Goal: Check status: Check status

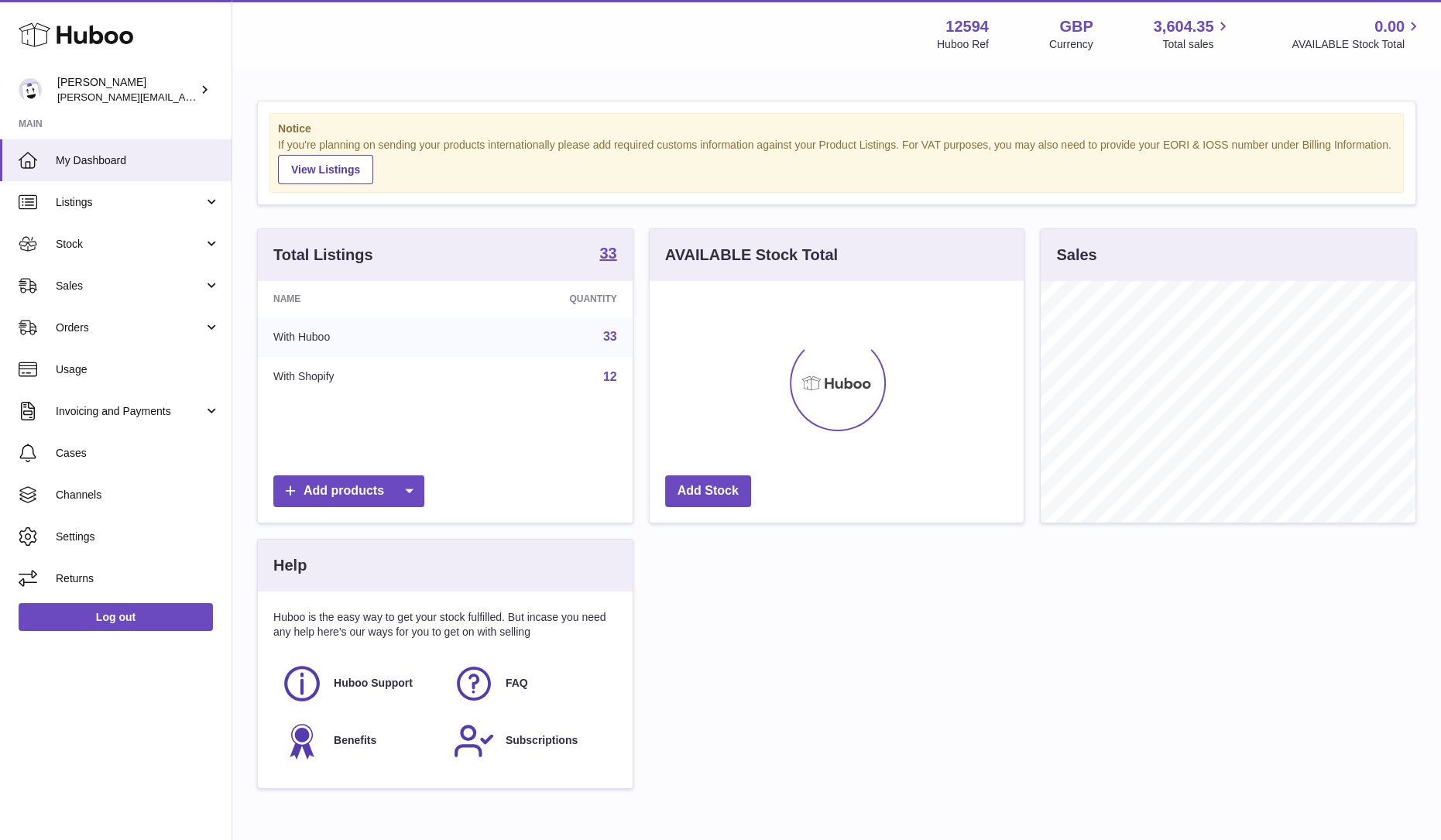
scroll to position [241, 374]
click at [112, 287] on span "Sales" at bounding box center [130, 286] width 148 height 15
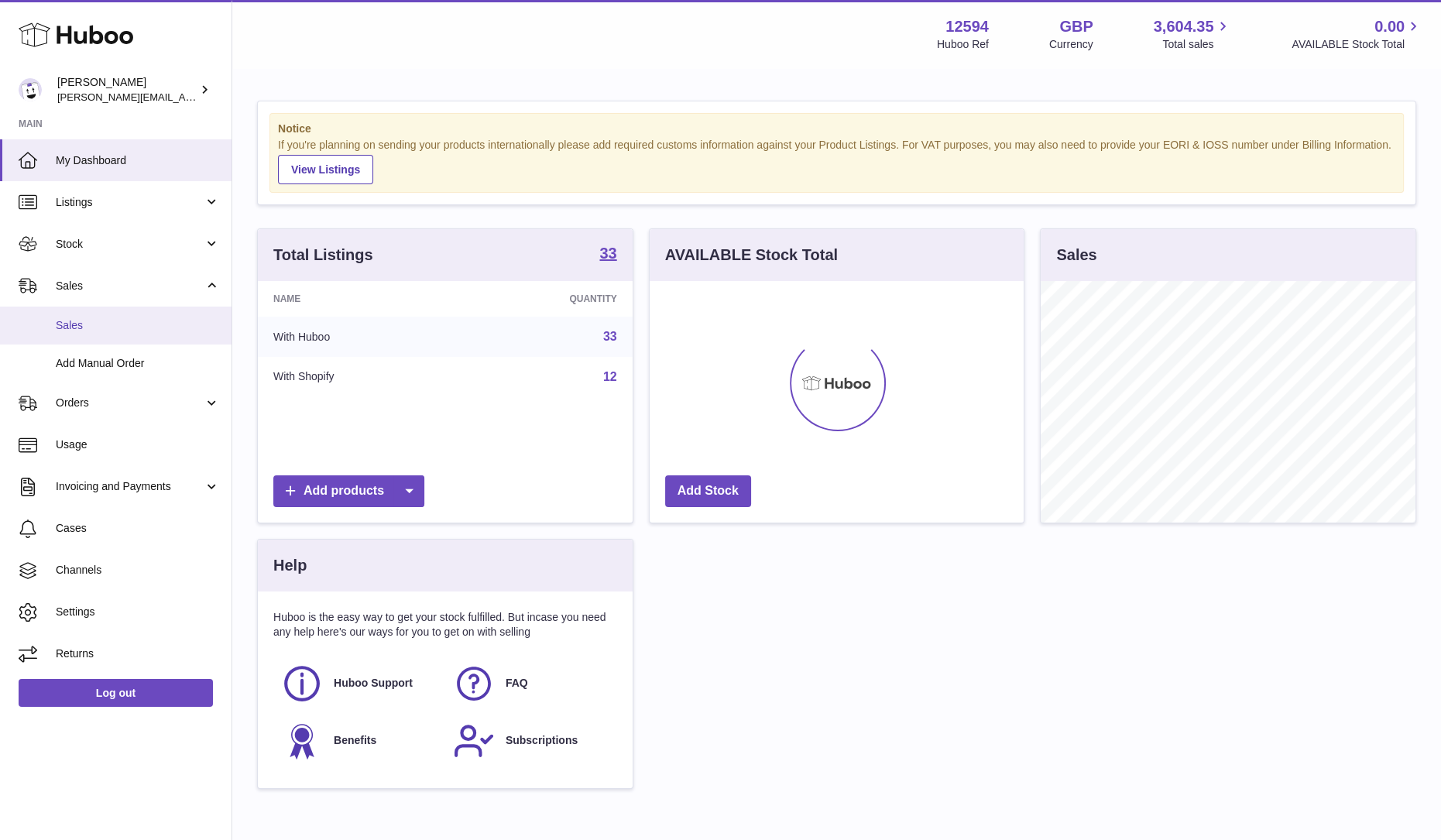
click at [104, 319] on span "Sales" at bounding box center [138, 325] width 164 height 15
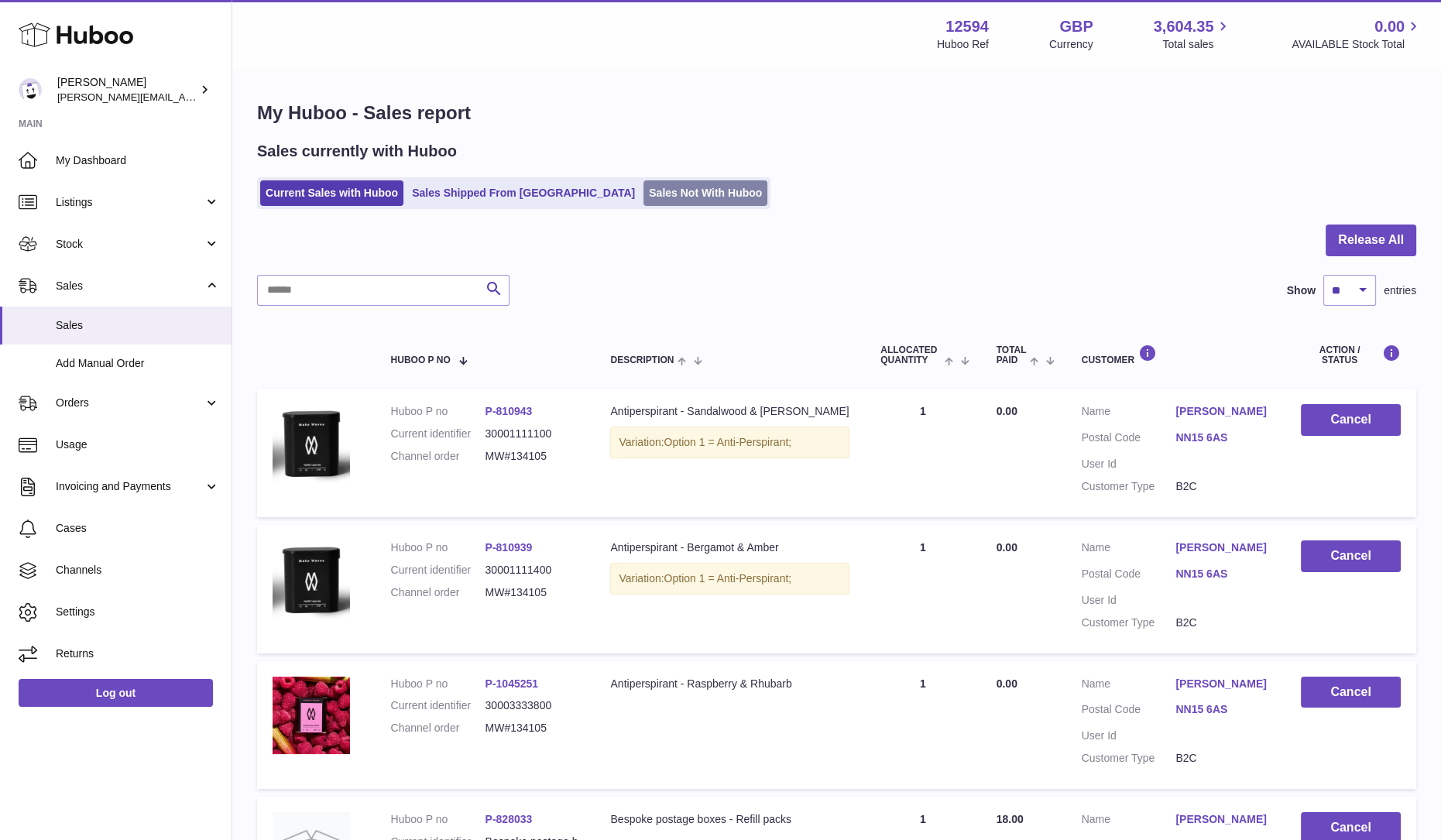
click at [655, 194] on link "Sales Not With Huboo" at bounding box center [705, 192] width 124 height 25
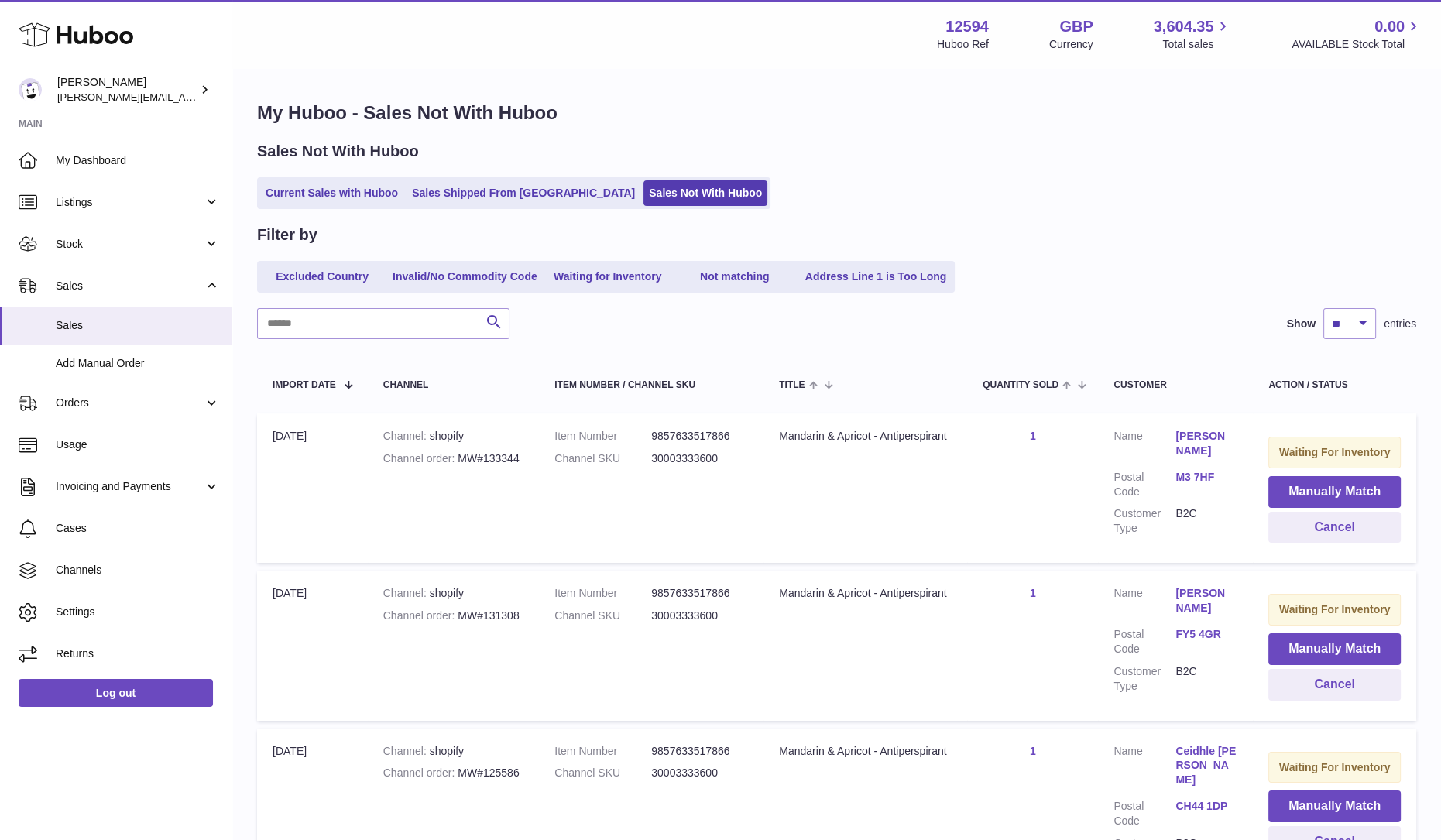
click at [511, 179] on ul "Current Sales with Huboo Sales Shipped From Huboo Sales Not With Huboo" at bounding box center [514, 193] width 514 height 32
click at [495, 197] on link "Sales Shipped From [GEOGRAPHIC_DATA]" at bounding box center [523, 192] width 234 height 25
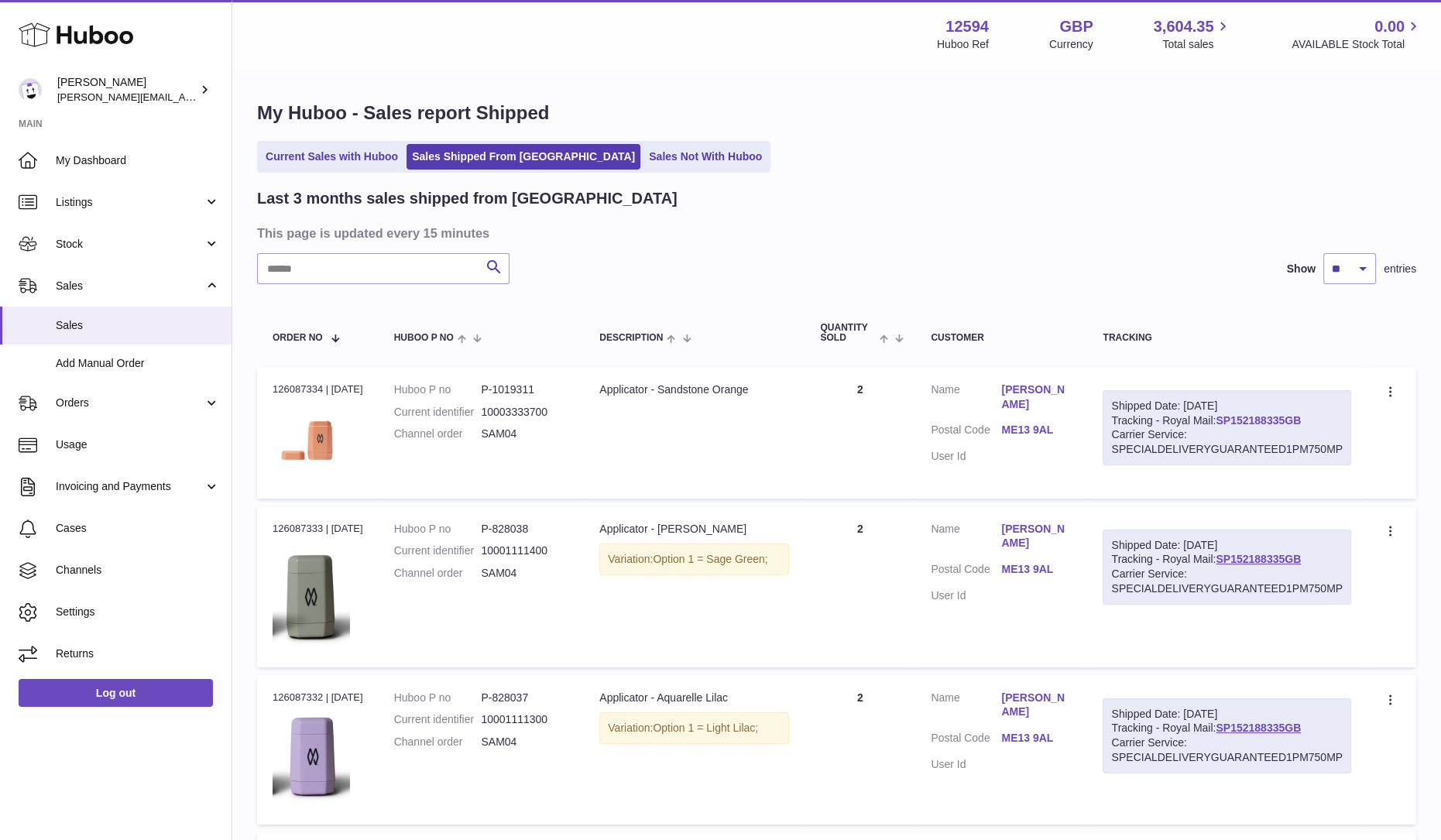
click at [1251, 420] on link "SP152188335GB" at bounding box center [1258, 420] width 85 height 12
drag, startPoint x: 1319, startPoint y: 417, endPoint x: 1221, endPoint y: 427, distance: 98.5
click at [1221, 427] on div "Shipped Date: 7th Oct 2025 Tracking - Royal Mail: SP152188335GB Carrier Service…" at bounding box center [1227, 428] width 249 height 75
click at [1244, 420] on link "SP152188335GB" at bounding box center [1258, 420] width 85 height 12
